Goal: Task Accomplishment & Management: Use online tool/utility

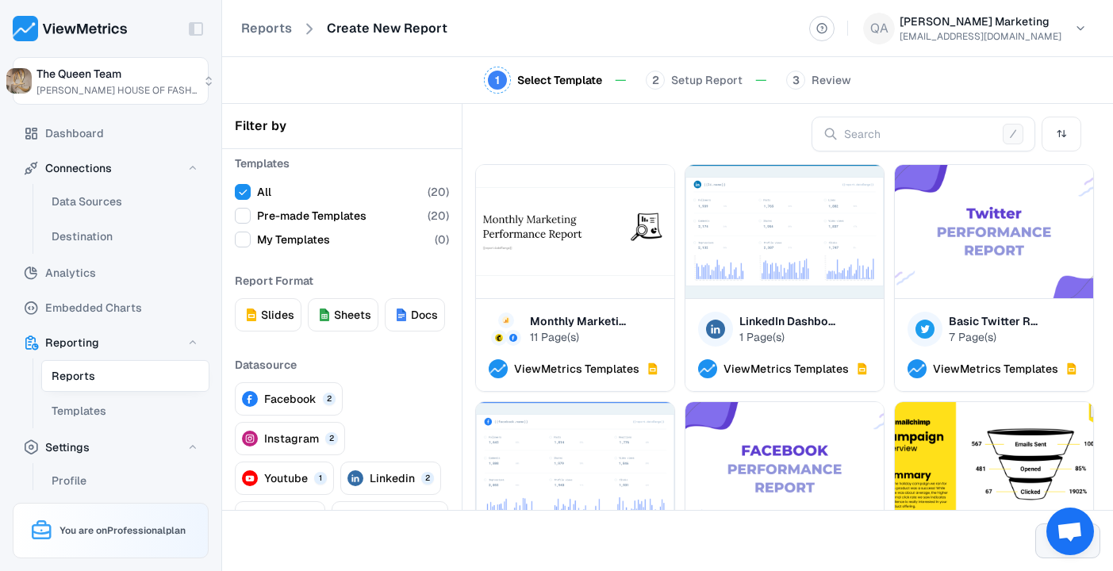
click at [292, 241] on span "My Templates" at bounding box center [293, 240] width 73 height 16
click at [251, 241] on button "My Templates ( 0 )" at bounding box center [243, 240] width 16 height 16
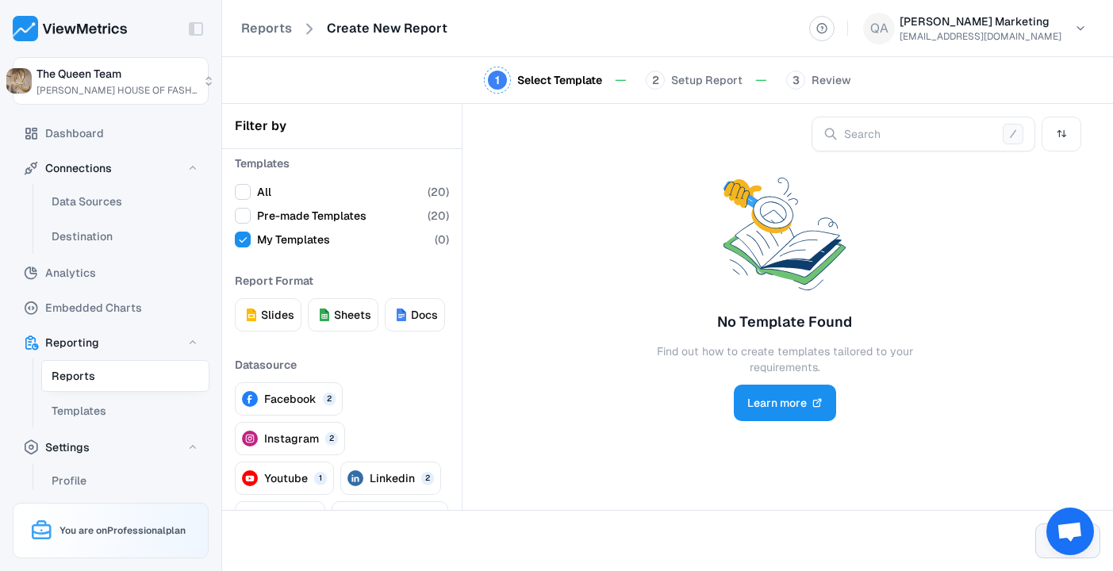
click at [420, 317] on span "docs" at bounding box center [424, 315] width 27 height 16
click at [350, 319] on span "sheets" at bounding box center [352, 315] width 37 height 16
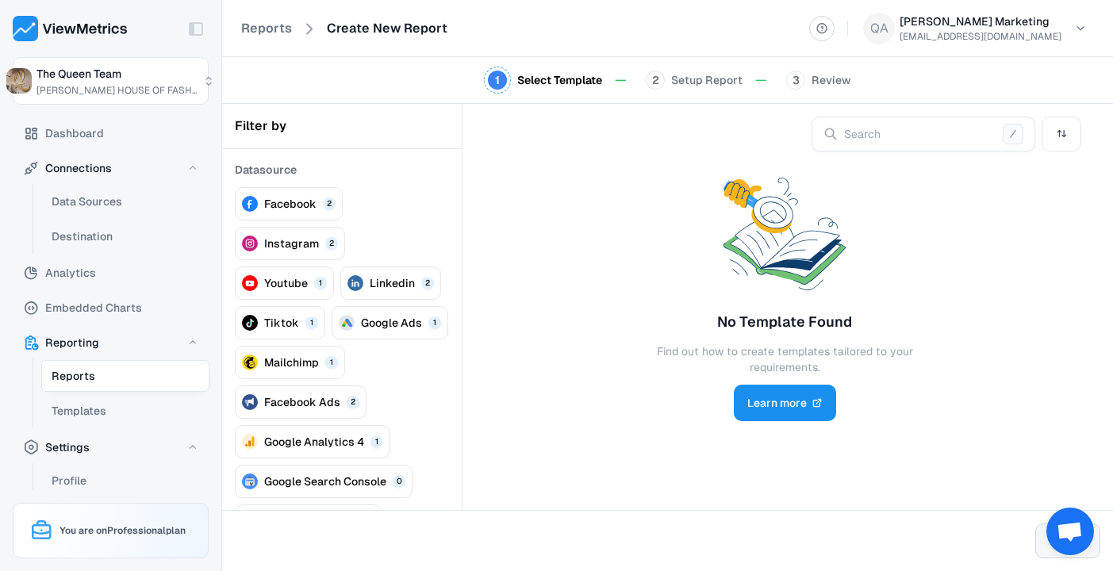
scroll to position [197, 0]
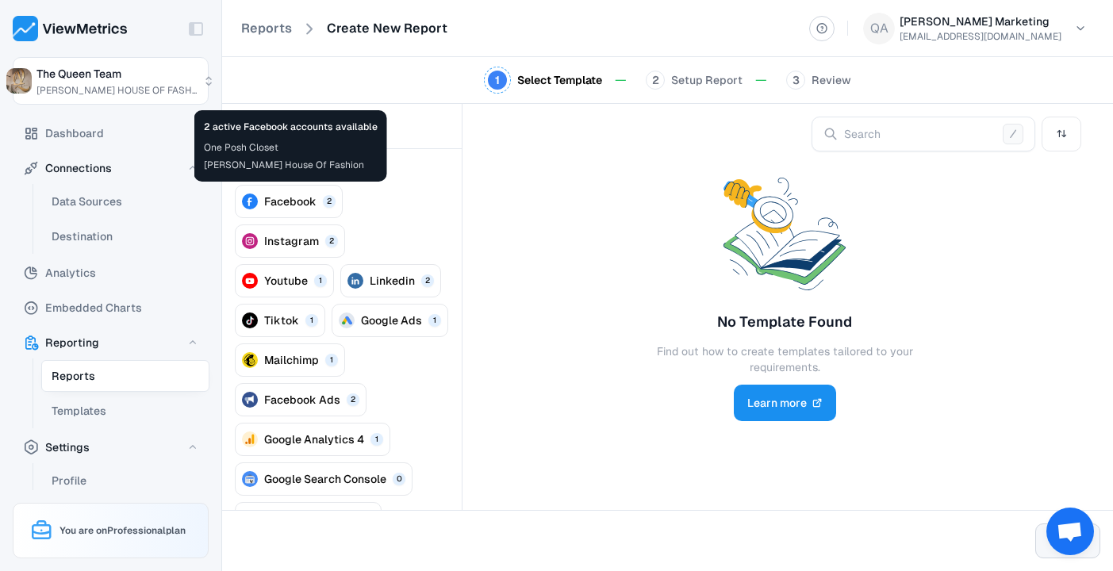
click at [278, 201] on span "Facebook" at bounding box center [290, 202] width 52 height 16
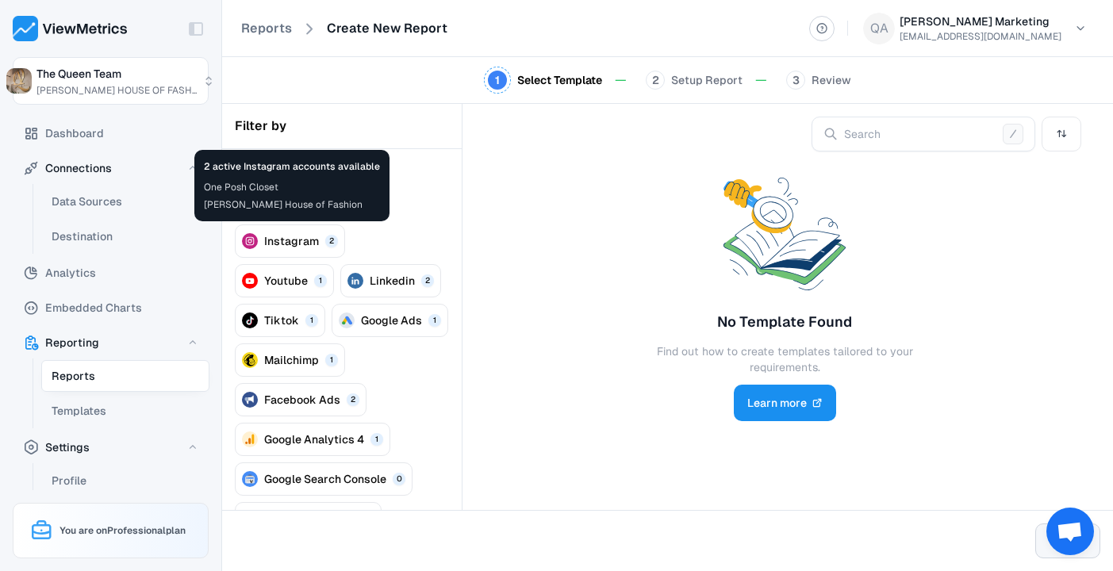
click at [282, 238] on span "Instagram" at bounding box center [291, 241] width 55 height 16
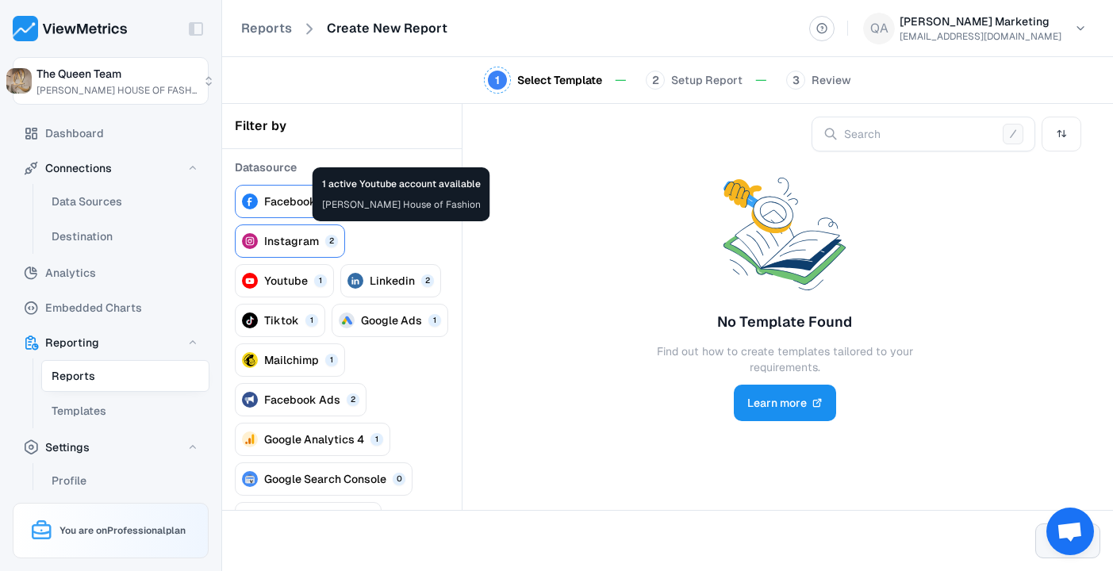
click at [308, 273] on span "Youtube" at bounding box center [286, 281] width 44 height 16
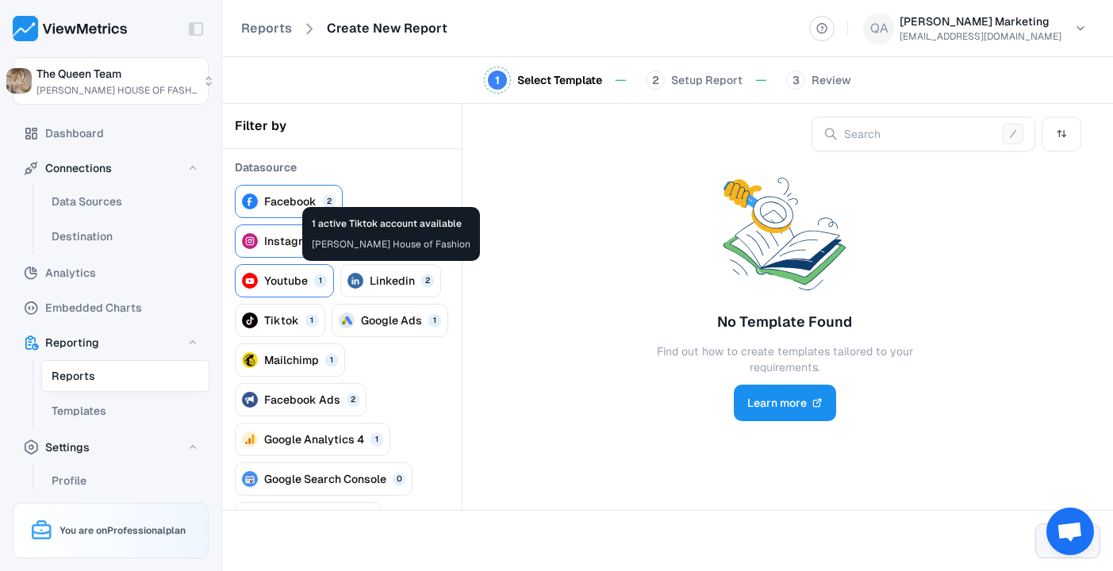
click at [299, 312] on span "Tiktok" at bounding box center [281, 320] width 35 height 16
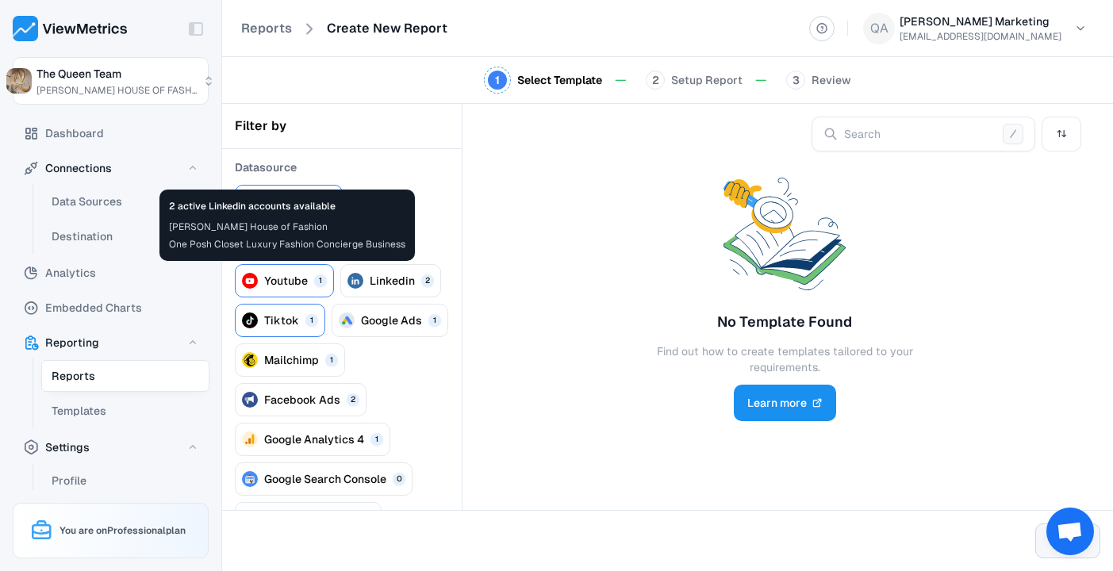
click at [370, 278] on span "Linkedin" at bounding box center [392, 281] width 45 height 16
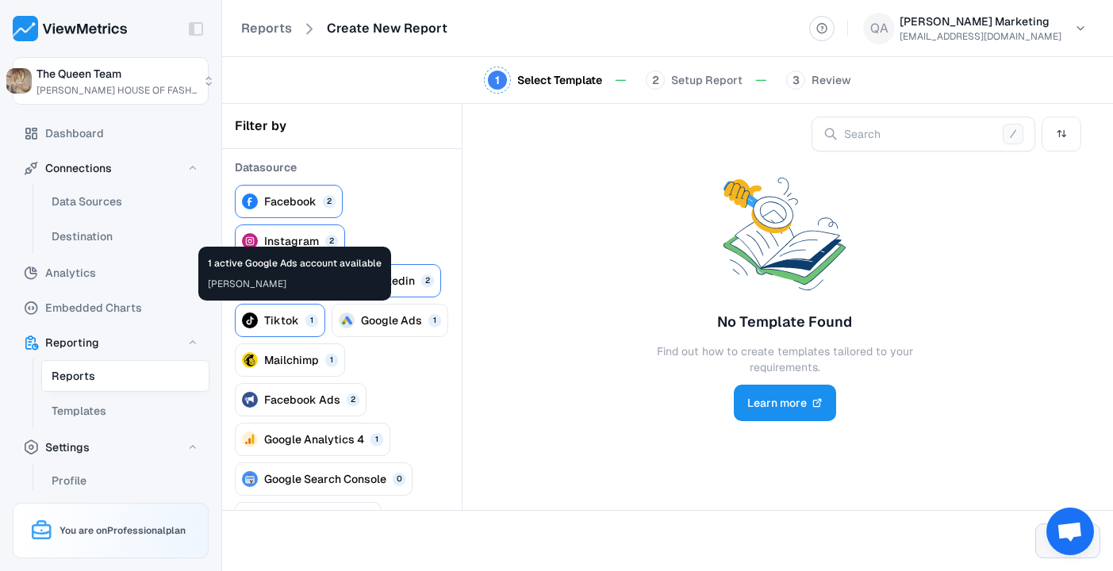
click at [361, 313] on span "Google Ads" at bounding box center [391, 320] width 61 height 16
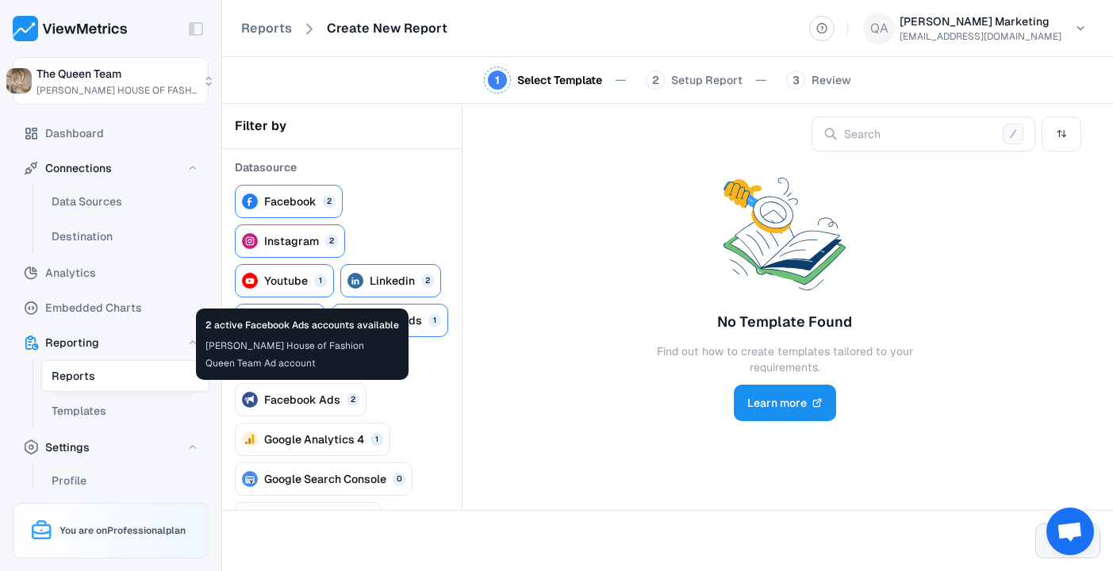
click at [281, 408] on button "Facebook Ads 2" at bounding box center [301, 399] width 132 height 33
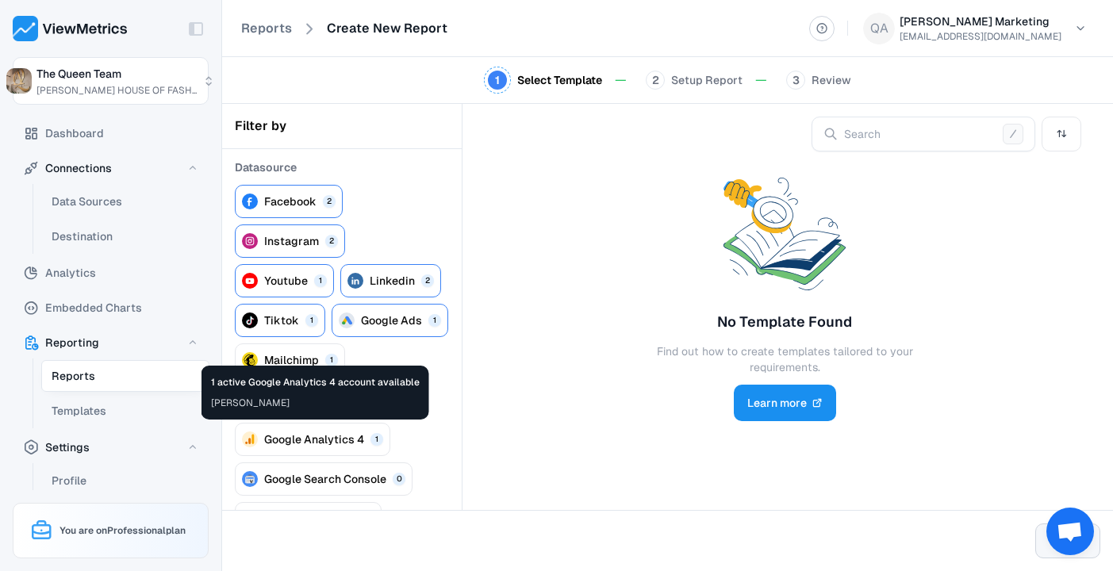
click at [283, 439] on span "Google Analytics 4" at bounding box center [314, 439] width 100 height 16
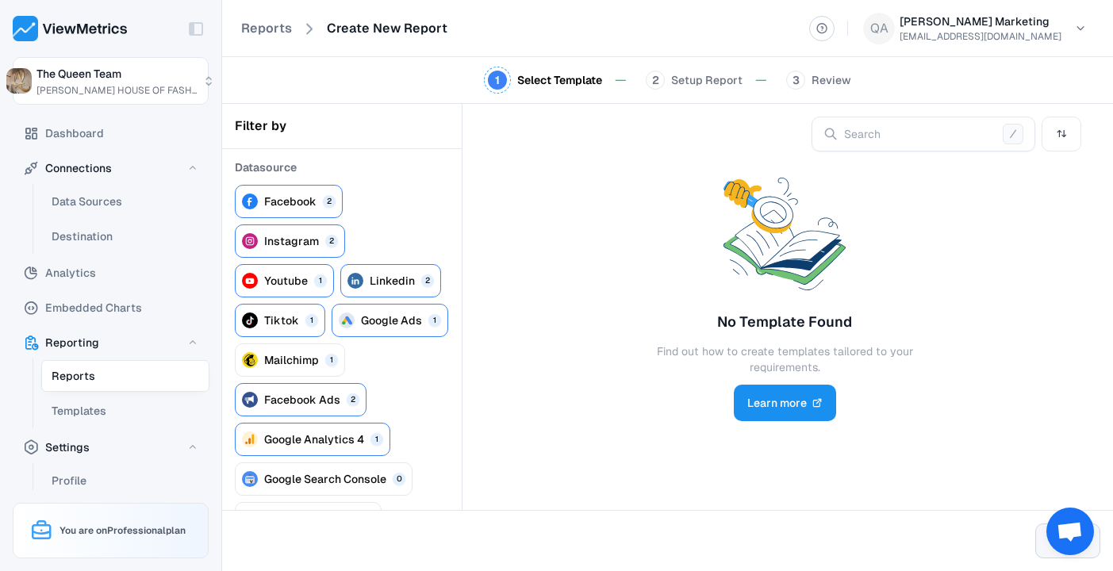
drag, startPoint x: 312, startPoint y: 404, endPoint x: 696, endPoint y: 325, distance: 391.0
click at [696, 326] on div "Filter by Templates All ( 20 ) Pre-made Templates ( 20 ) My Templates ( 0 ) Rep…" at bounding box center [667, 307] width 891 height 406
drag, startPoint x: 276, startPoint y: 198, endPoint x: 650, endPoint y: 218, distance: 374.1
click at [648, 220] on div "Filter by Templates All ( 20 ) Pre-made Templates ( 20 ) My Templates ( 0 ) Rep…" at bounding box center [667, 307] width 891 height 406
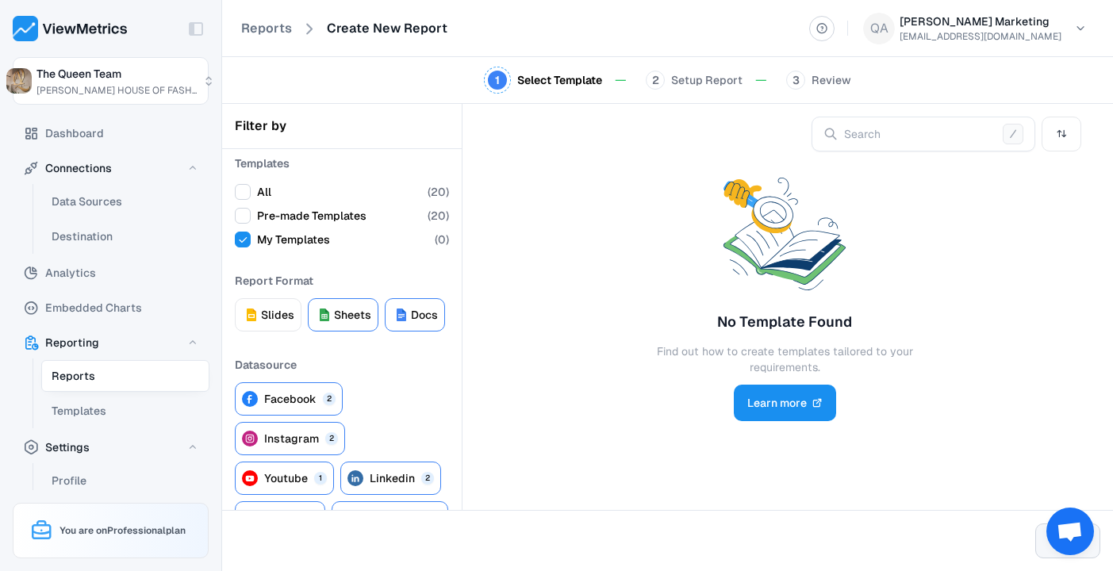
click at [282, 241] on span "My Templates" at bounding box center [293, 240] width 73 height 16
click at [251, 241] on button "My Templates ( 0 )" at bounding box center [243, 240] width 16 height 16
click at [355, 323] on button "sheets" at bounding box center [343, 314] width 71 height 33
click at [411, 317] on span "docs" at bounding box center [424, 315] width 27 height 16
click at [332, 311] on icon at bounding box center [324, 314] width 19 height 19
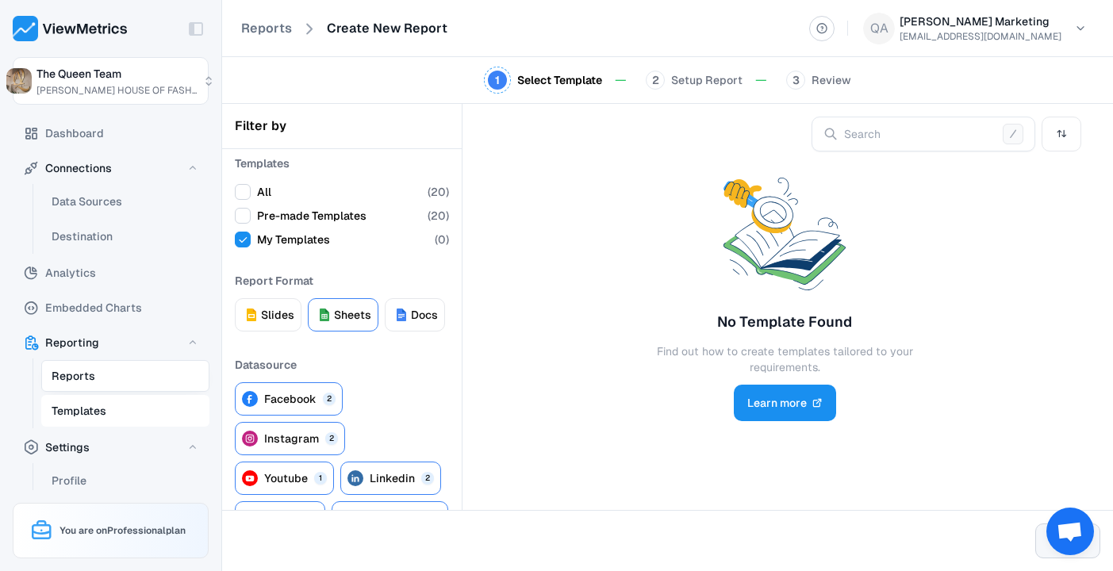
click at [81, 405] on span "Templates" at bounding box center [79, 410] width 55 height 19
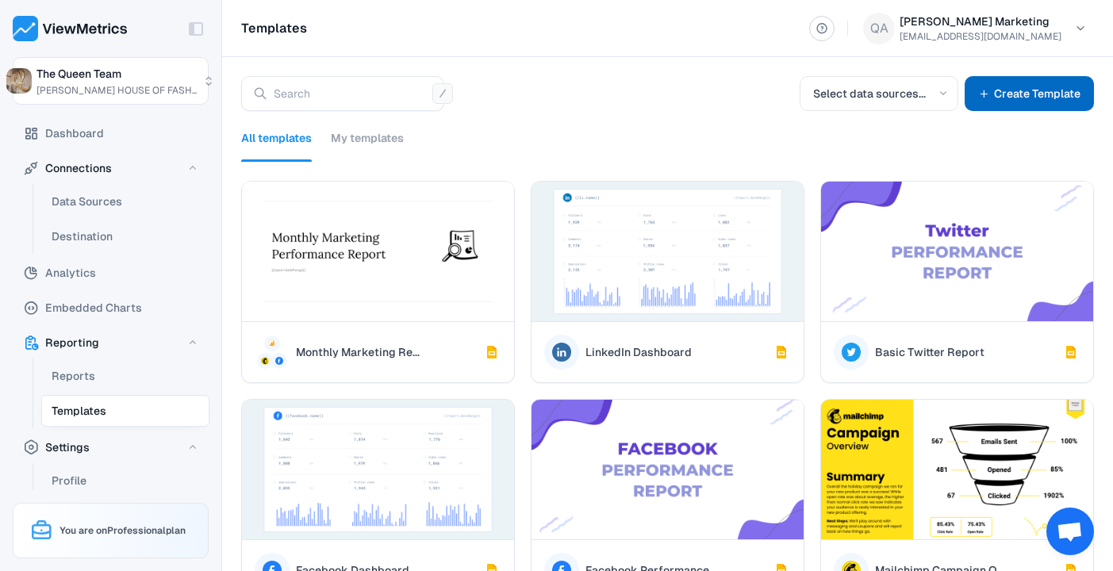
click at [1053, 98] on span "Create Template" at bounding box center [1037, 93] width 86 height 19
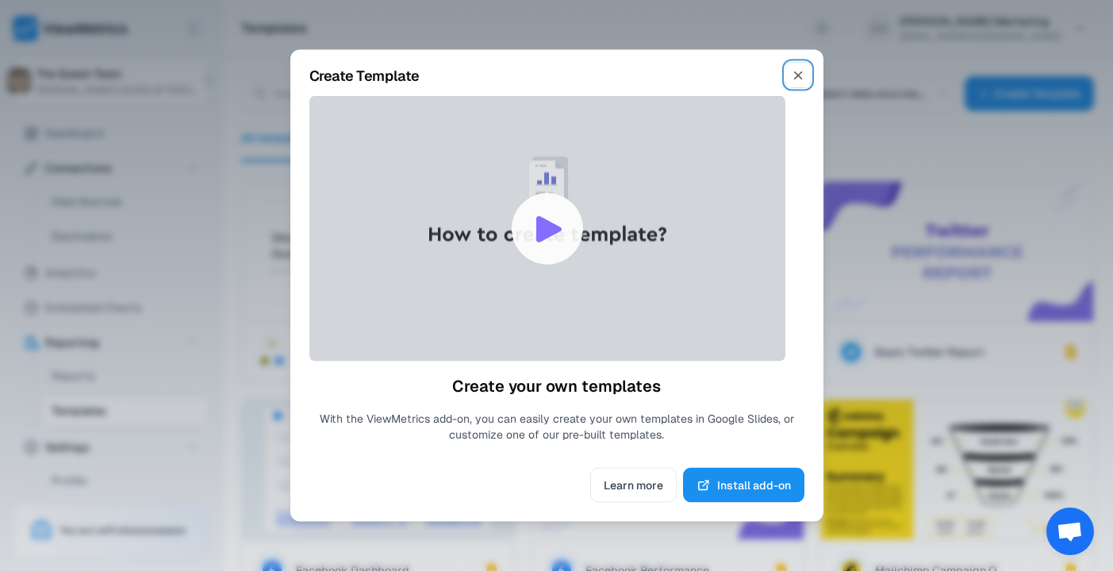
click at [803, 74] on icon "button" at bounding box center [798, 75] width 14 height 24
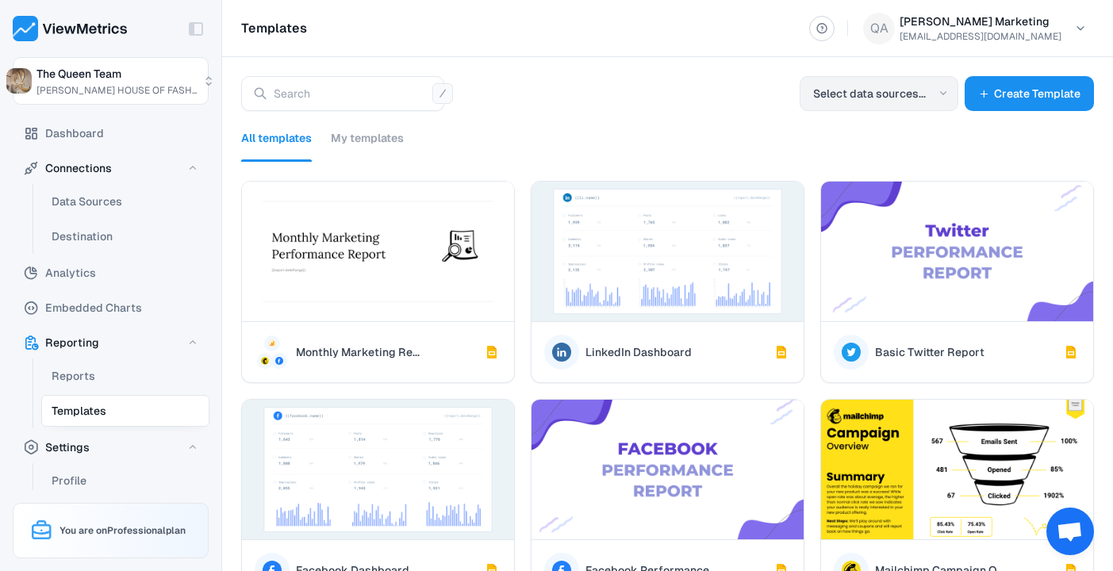
click at [876, 92] on button "Select data sources..." at bounding box center [878, 93] width 159 height 35
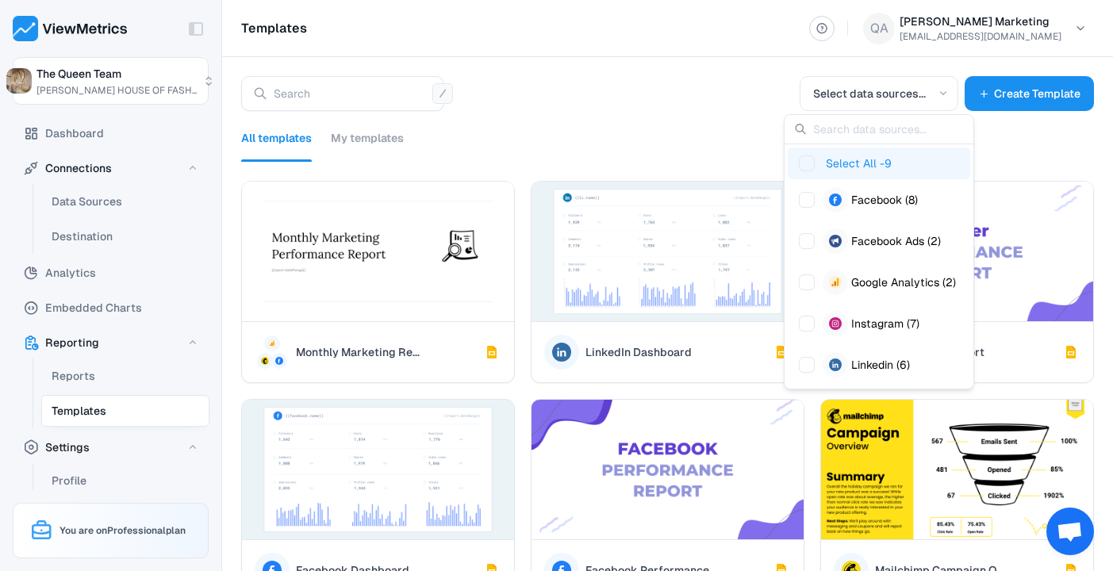
click at [813, 163] on span "Suggestions" at bounding box center [807, 163] width 16 height 16
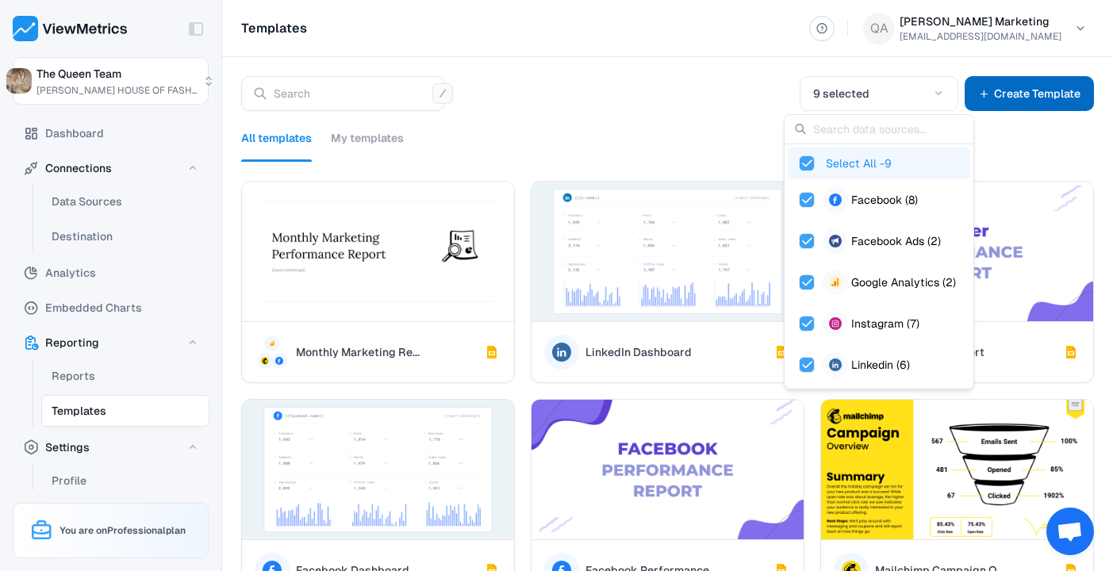
click at [1029, 90] on span "Create Template" at bounding box center [1037, 93] width 86 height 19
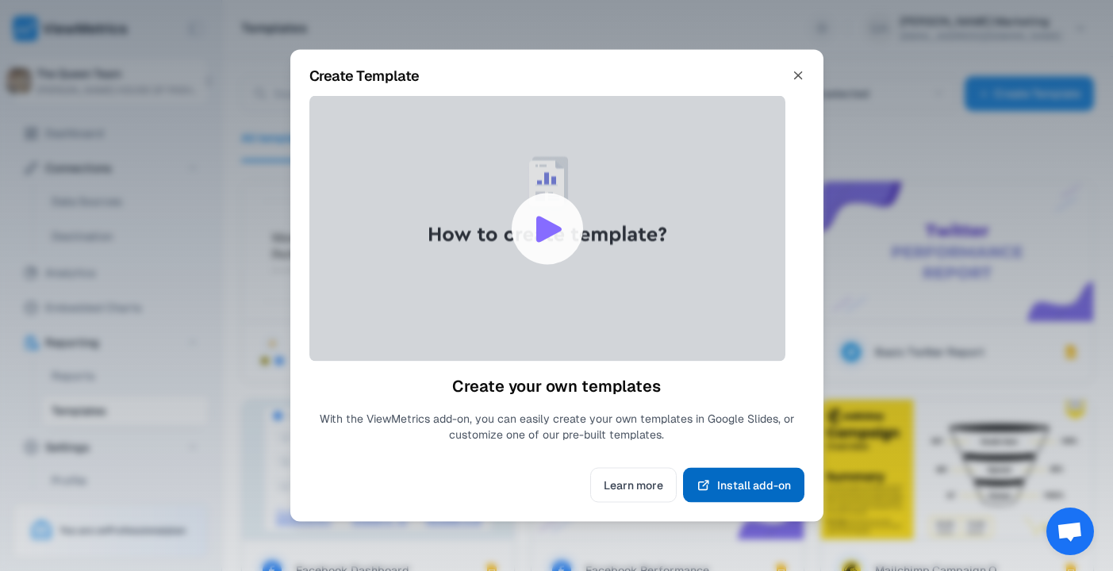
click at [744, 487] on span "Install add-on" at bounding box center [754, 485] width 74 height 19
click at [799, 73] on icon "button" at bounding box center [798, 75] width 14 height 24
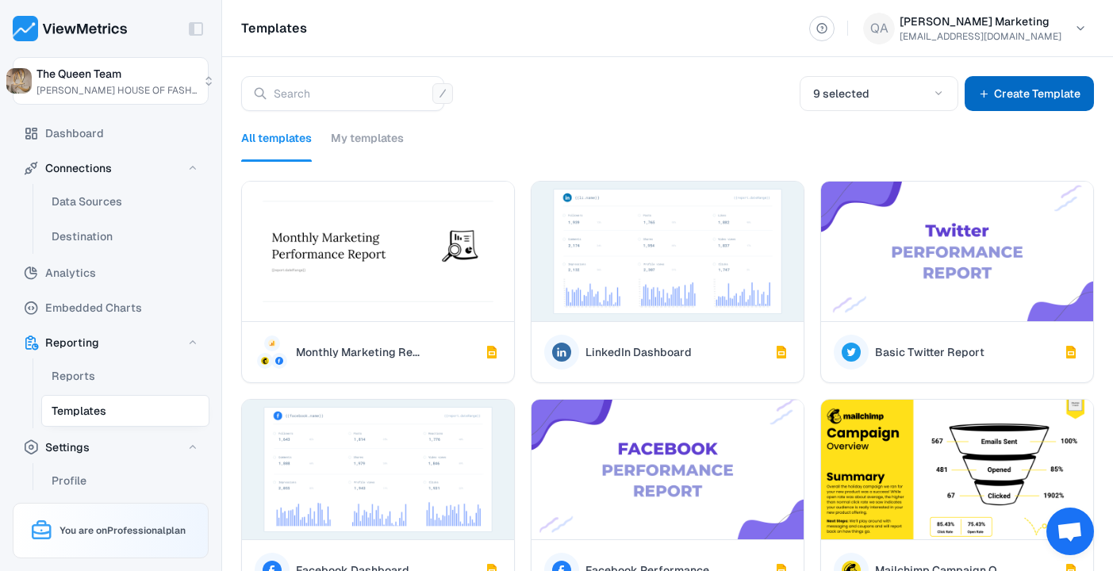
click at [1016, 100] on span "Create Template" at bounding box center [1037, 93] width 86 height 19
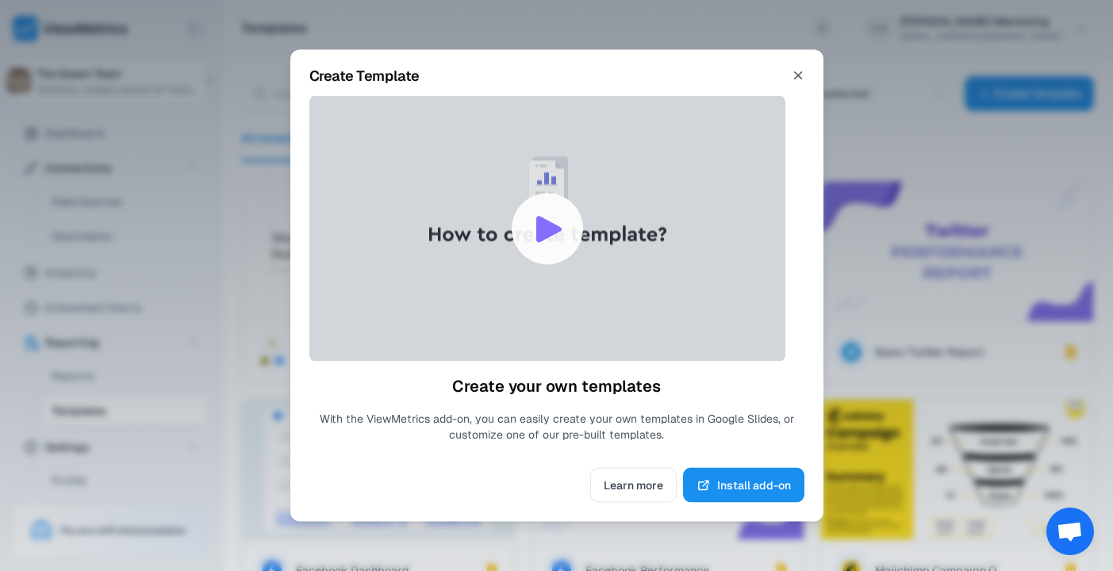
click at [554, 253] on img at bounding box center [547, 229] width 476 height 266
